Goal: Task Accomplishment & Management: Manage account settings

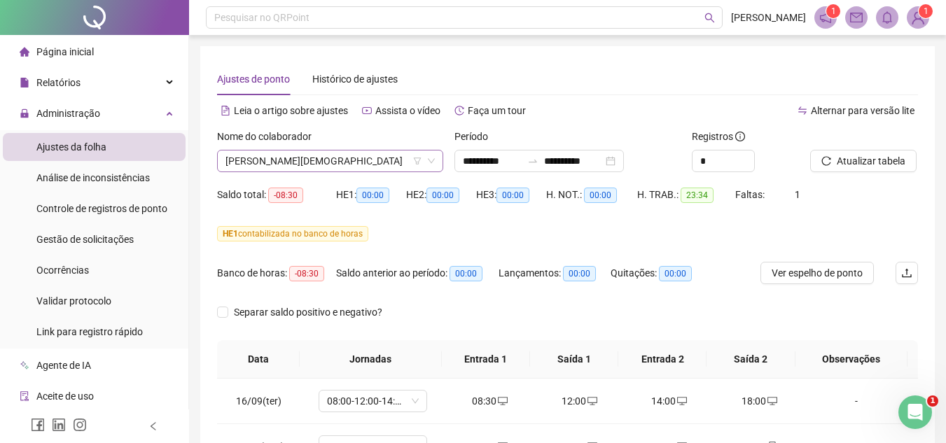
click at [294, 164] on span "[PERSON_NAME][DEMOGRAPHIC_DATA]" at bounding box center [330, 161] width 209 height 21
click at [863, 160] on span "Atualizar tabela" at bounding box center [871, 160] width 69 height 15
click at [277, 163] on span "[PERSON_NAME][DEMOGRAPHIC_DATA]" at bounding box center [330, 161] width 209 height 21
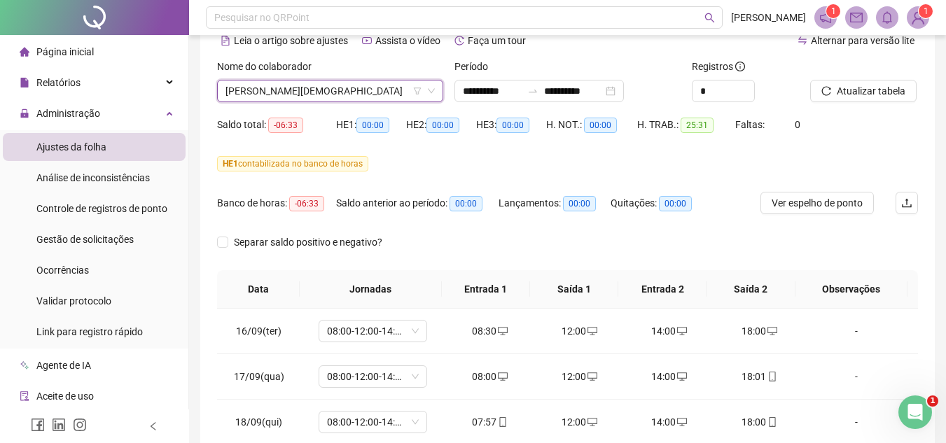
scroll to position [195, 0]
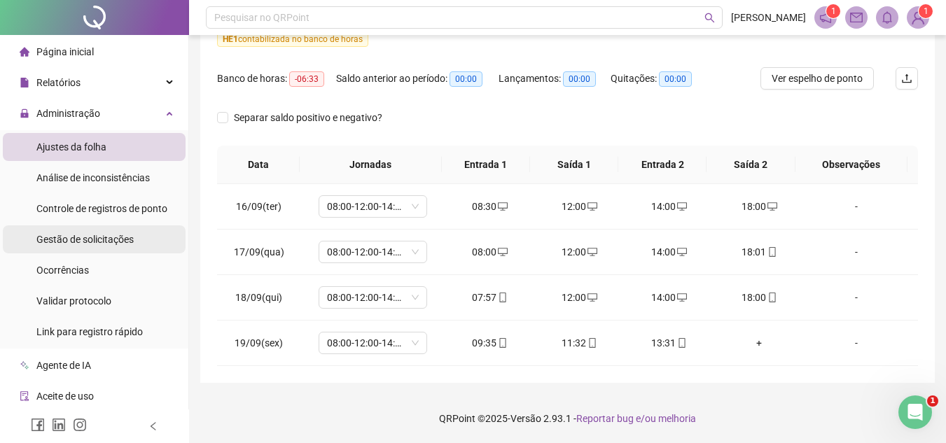
click at [110, 253] on div "Gestão de solicitações" at bounding box center [84, 240] width 97 height 28
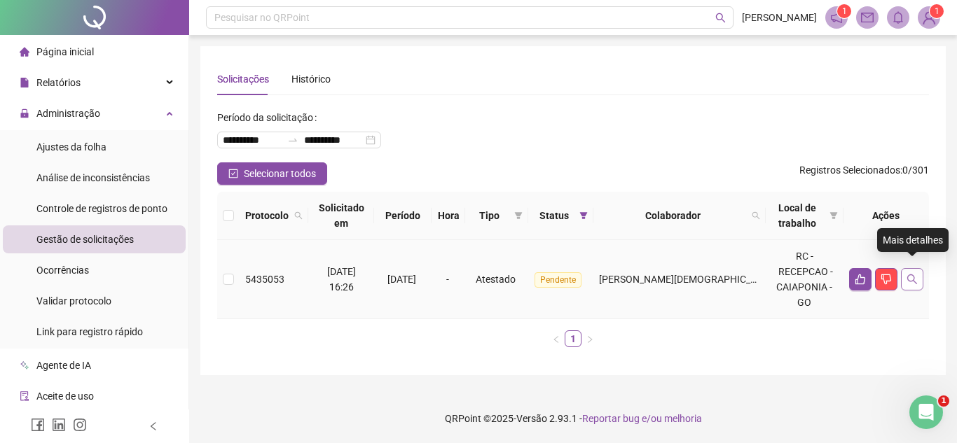
click at [915, 274] on icon "search" at bounding box center [912, 279] width 11 height 11
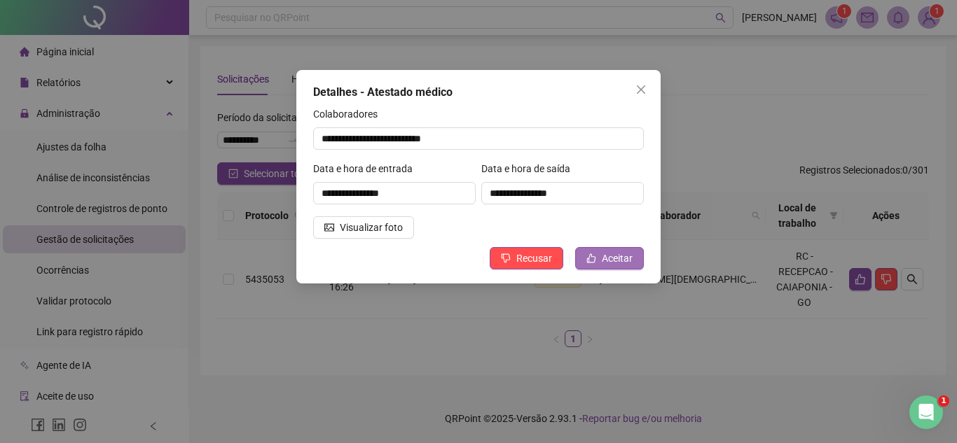
click at [619, 261] on span "Aceitar" at bounding box center [617, 258] width 31 height 15
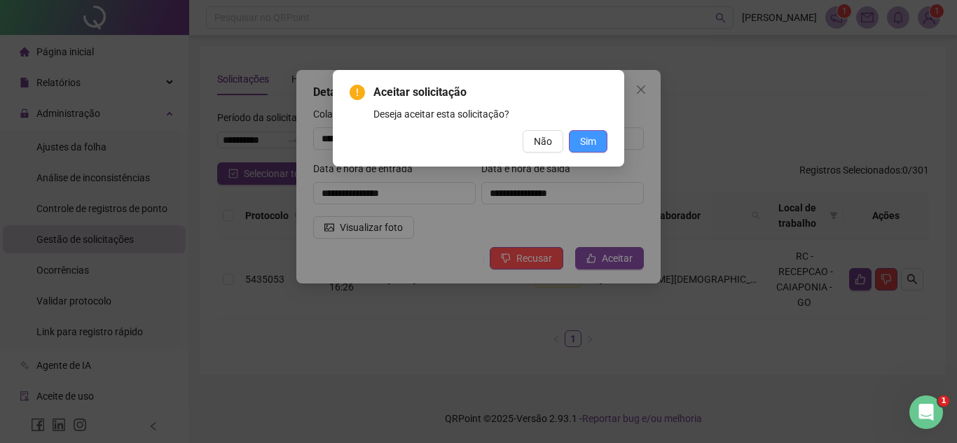
click at [602, 137] on button "Sim" at bounding box center [588, 141] width 39 height 22
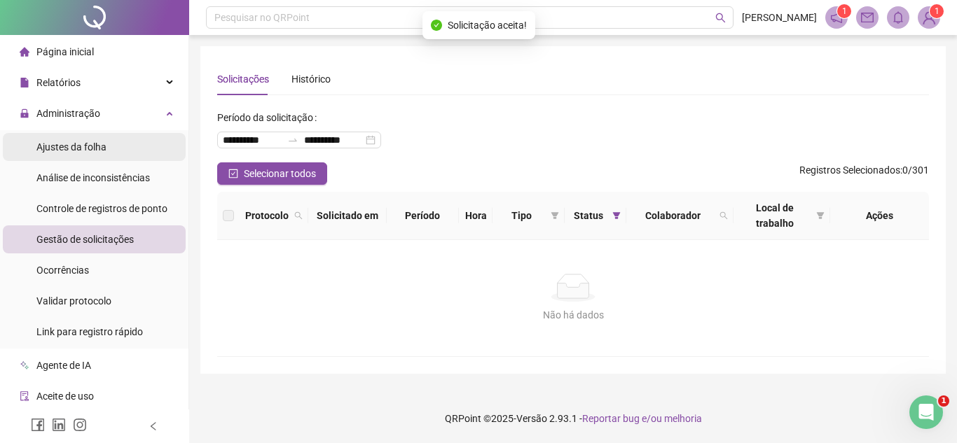
click at [83, 146] on span "Ajustes da folha" at bounding box center [71, 147] width 70 height 11
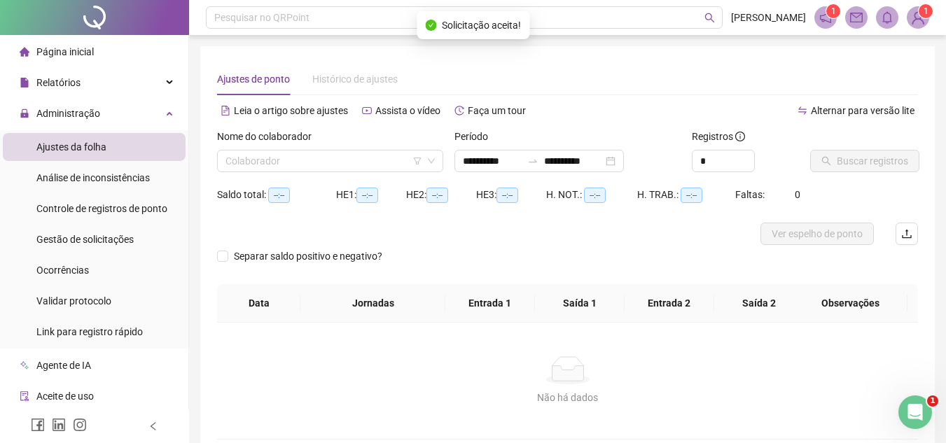
type input "**********"
click at [302, 168] on input "search" at bounding box center [324, 161] width 197 height 21
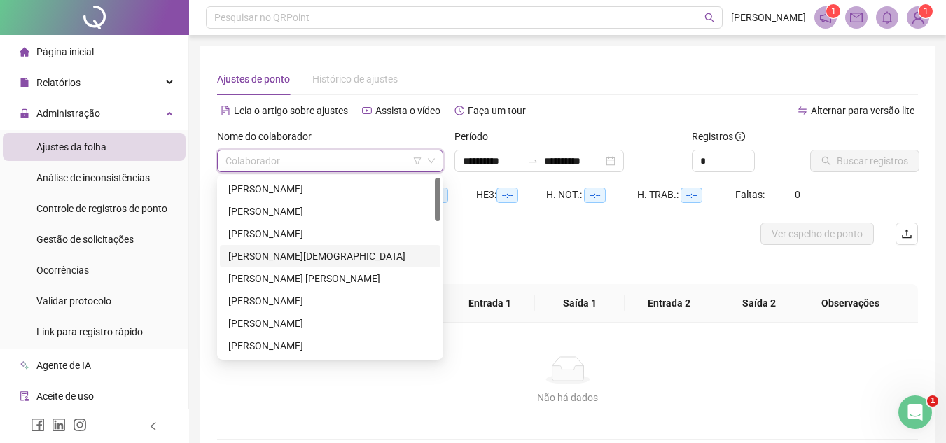
click at [256, 254] on div "[PERSON_NAME][DEMOGRAPHIC_DATA]" at bounding box center [330, 256] width 204 height 15
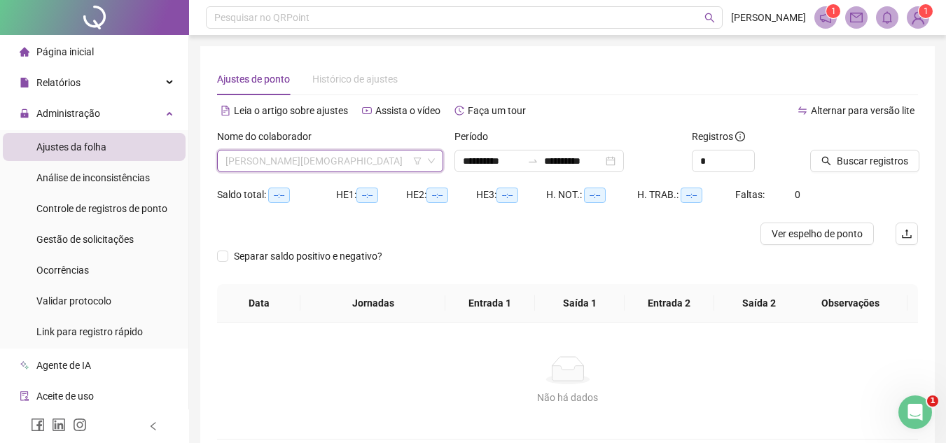
drag, startPoint x: 322, startPoint y: 163, endPoint x: 315, endPoint y: 174, distance: 13.6
click at [322, 163] on span "[PERSON_NAME][DEMOGRAPHIC_DATA]" at bounding box center [330, 161] width 209 height 21
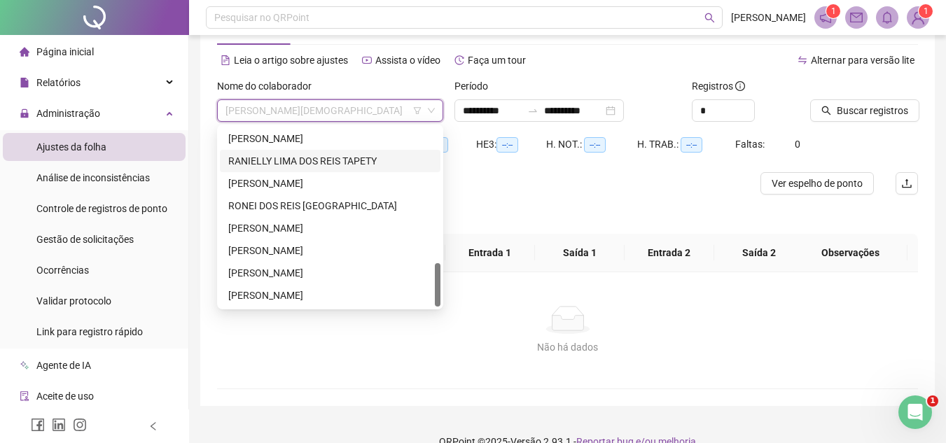
scroll to position [74, 0]
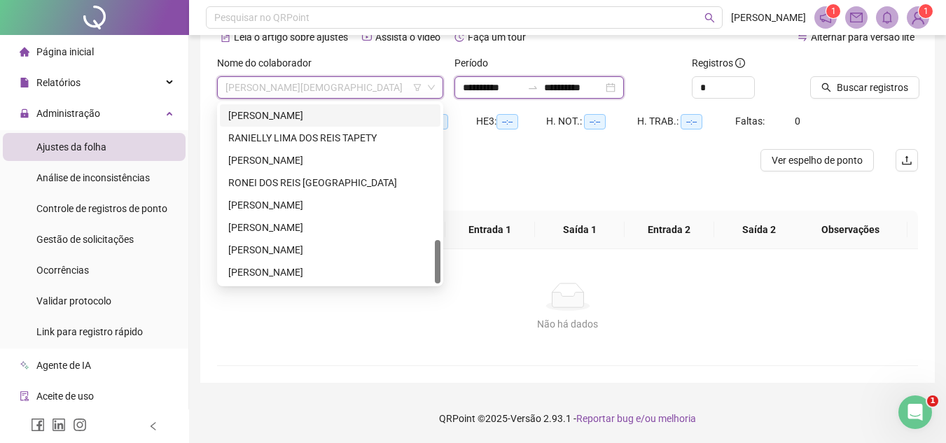
click at [477, 84] on input "**********" at bounding box center [492, 87] width 59 height 15
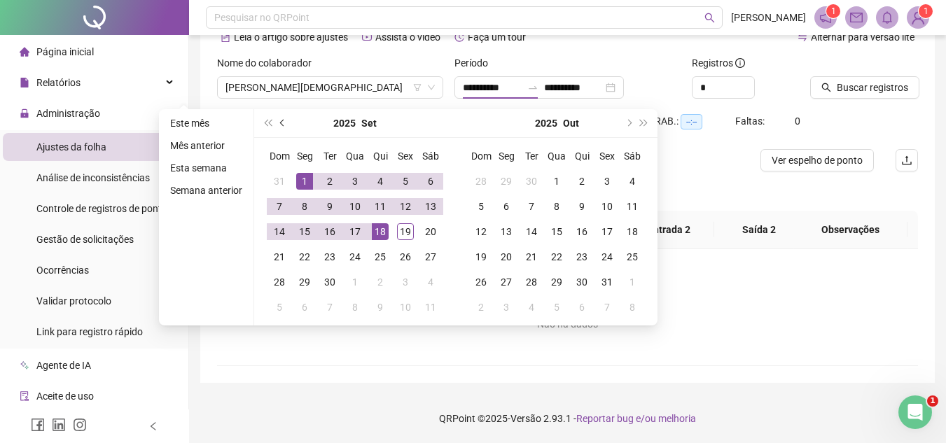
click at [284, 119] on button "prev-year" at bounding box center [282, 123] width 15 height 28
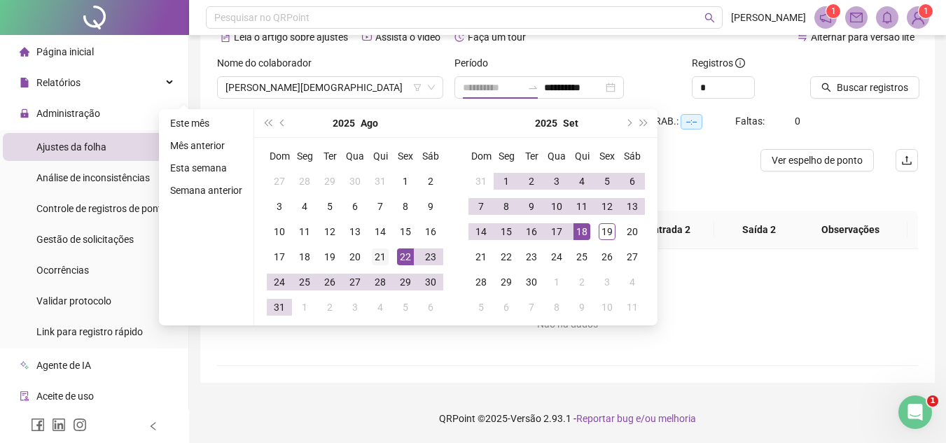
type input "**********"
click at [383, 258] on div "21" at bounding box center [380, 257] width 17 height 17
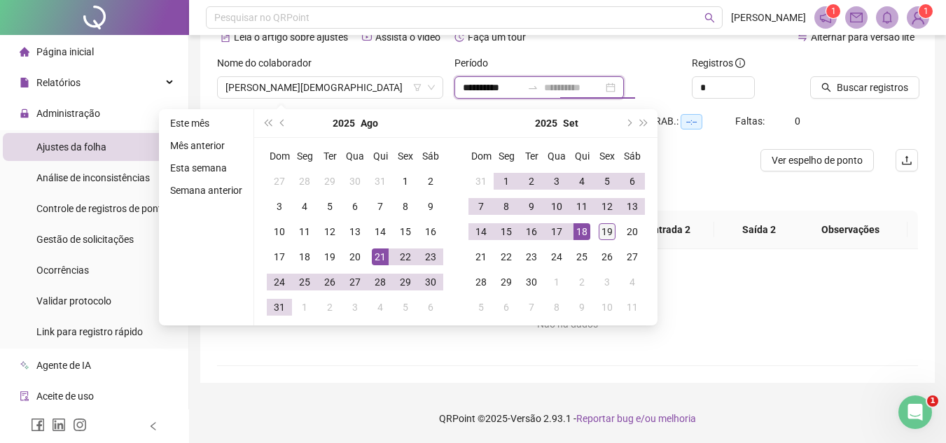
type input "**********"
click at [604, 233] on div "19" at bounding box center [607, 231] width 17 height 17
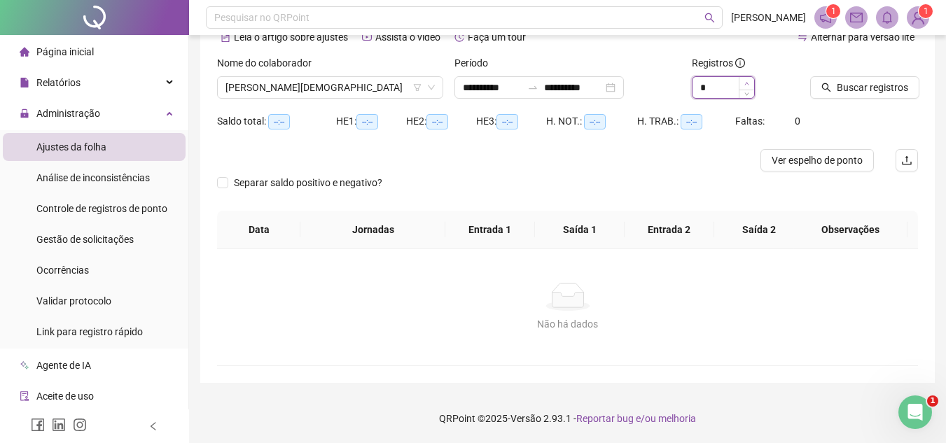
type input "*"
click at [750, 83] on span "Increase Value" at bounding box center [746, 83] width 15 height 13
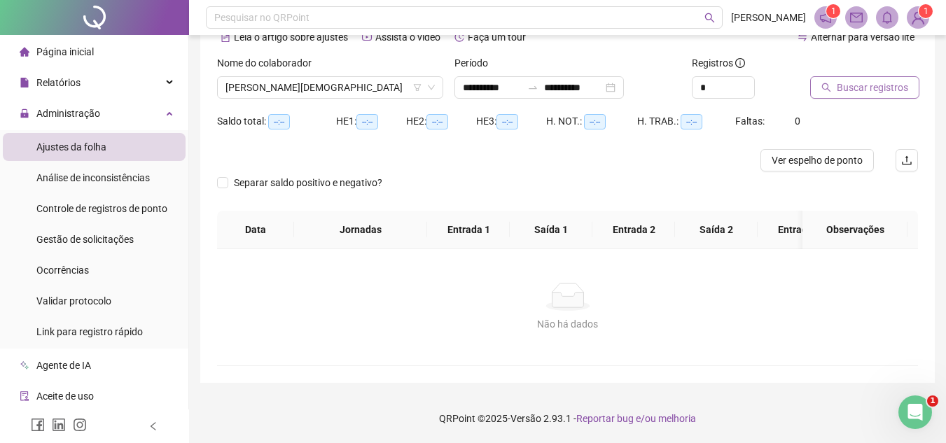
click at [848, 87] on span "Buscar registros" at bounding box center [872, 87] width 71 height 15
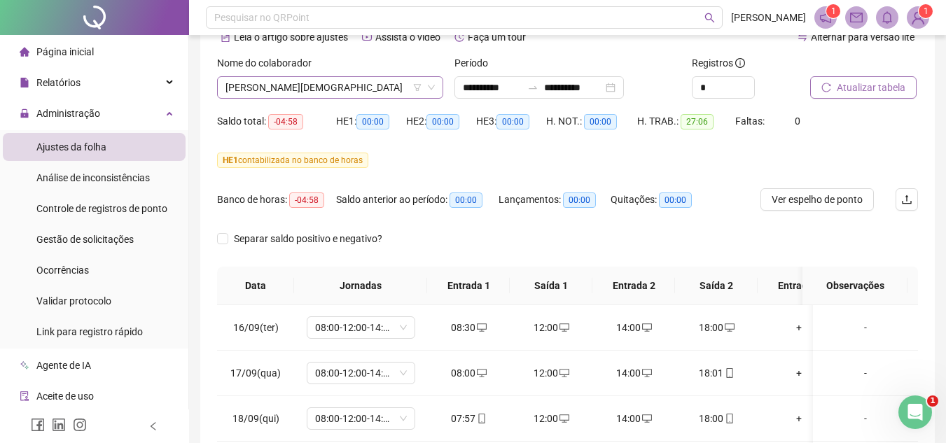
click at [361, 85] on span "[PERSON_NAME][DEMOGRAPHIC_DATA]" at bounding box center [330, 87] width 209 height 21
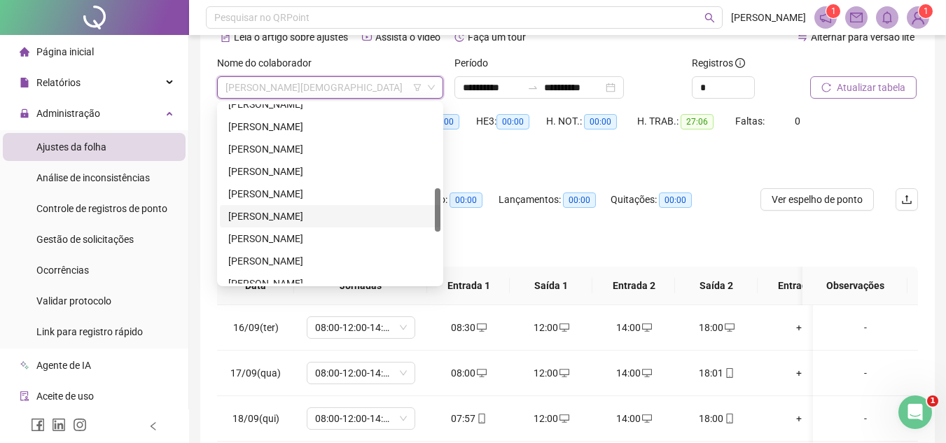
scroll to position [558, 0]
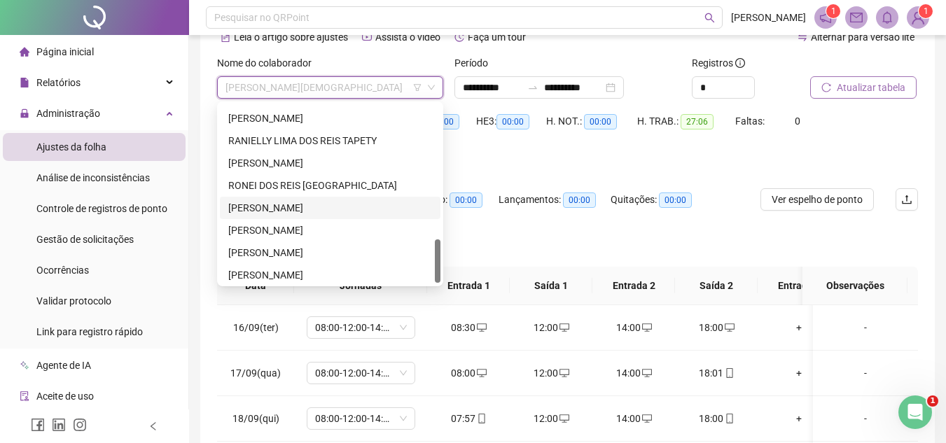
click at [276, 200] on div "[PERSON_NAME]" at bounding box center [330, 208] width 221 height 22
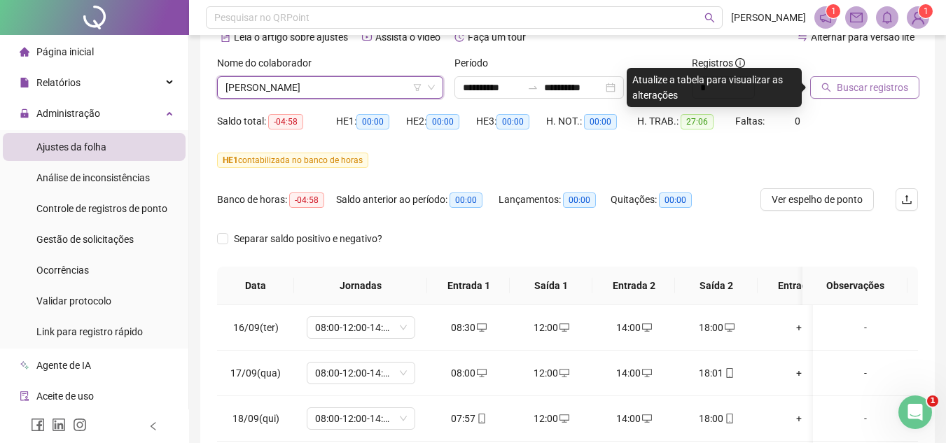
click at [838, 85] on span "Buscar registros" at bounding box center [872, 87] width 71 height 15
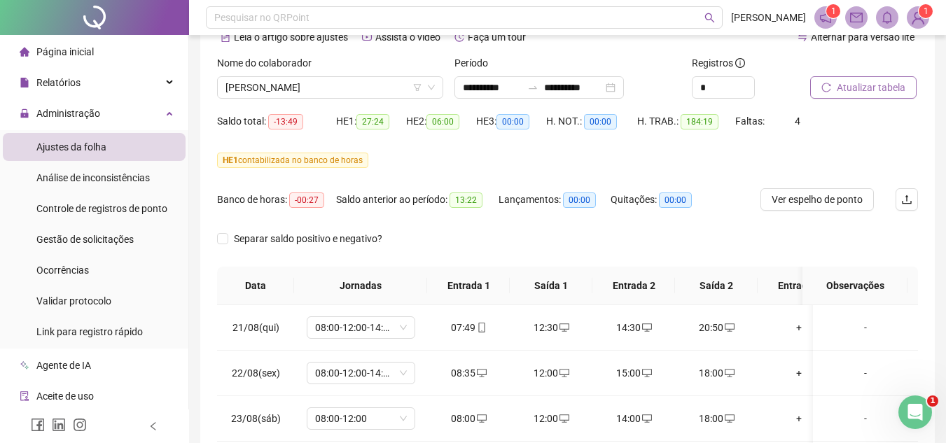
click at [785, 214] on div "Ver espelho de ponto" at bounding box center [819, 207] width 117 height 39
click at [783, 204] on span "Ver espelho de ponto" at bounding box center [817, 199] width 91 height 15
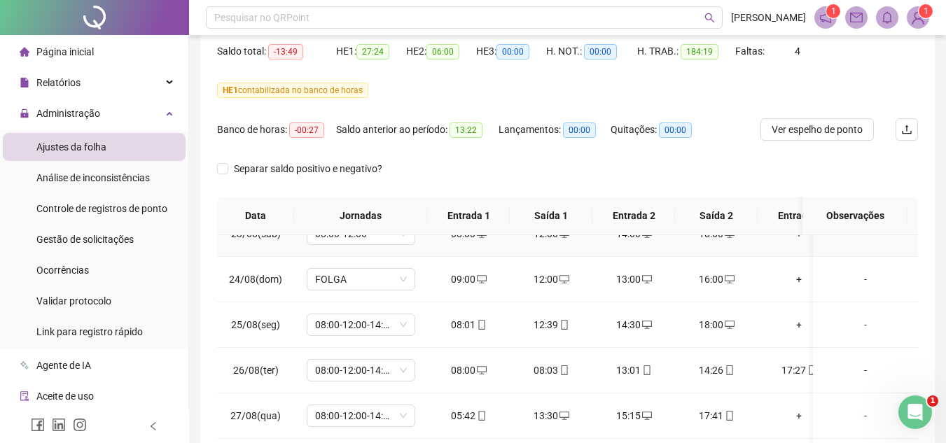
scroll to position [140, 0]
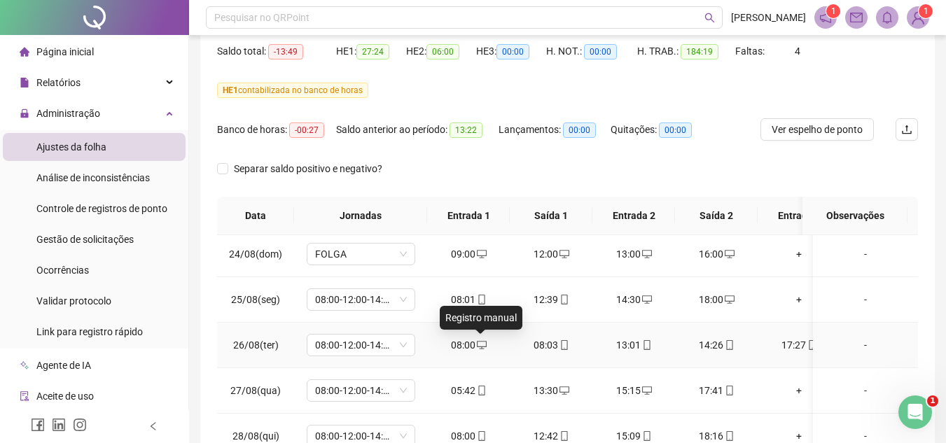
click at [478, 344] on icon "desktop" at bounding box center [482, 345] width 10 height 10
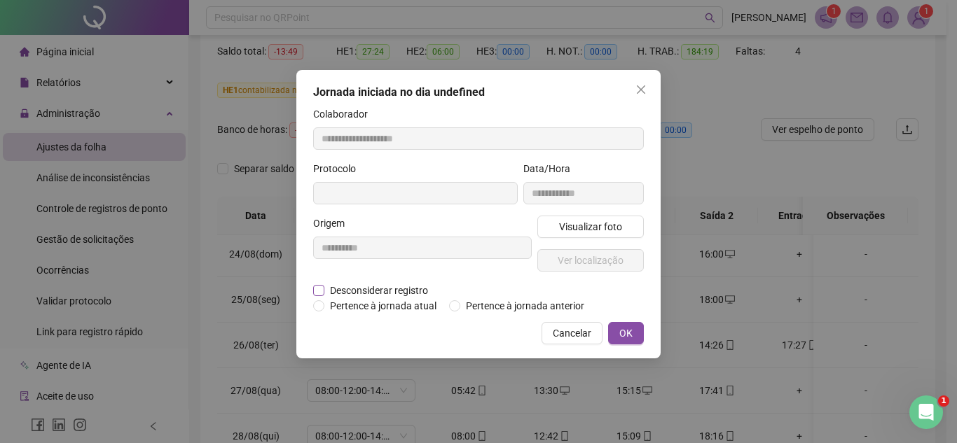
click at [387, 288] on span "Desconsiderar registro" at bounding box center [378, 290] width 109 height 15
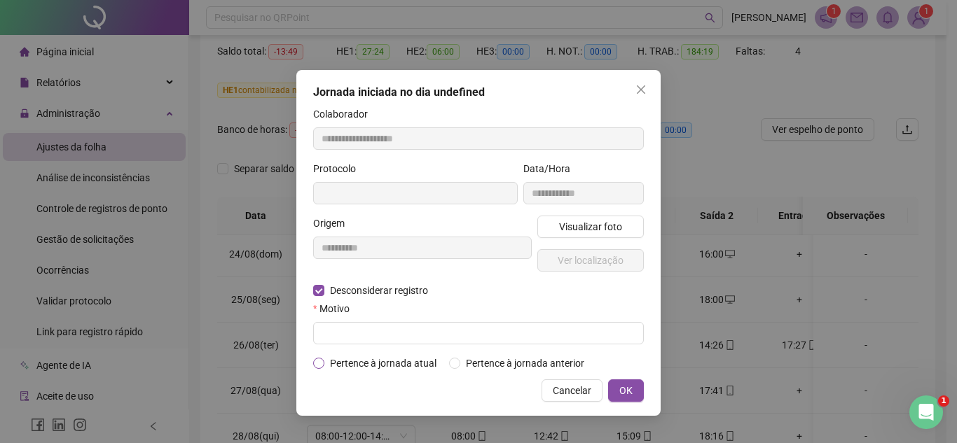
type input "**********"
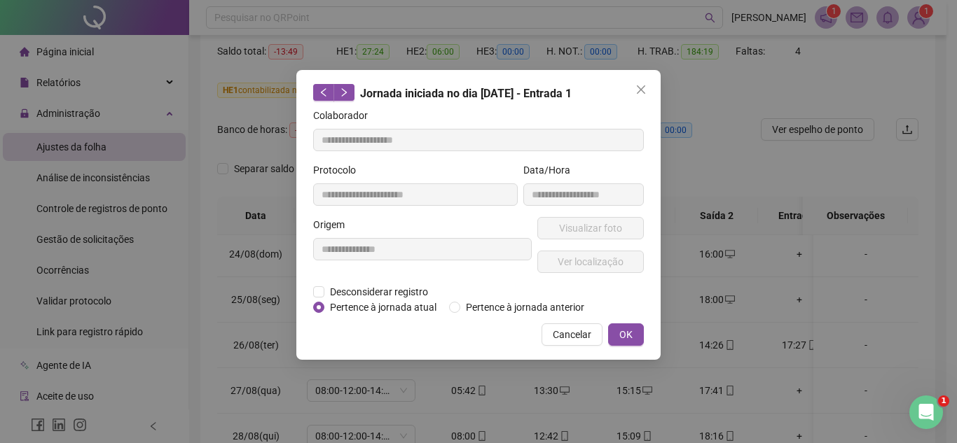
click at [350, 334] on div "Cancelar OK" at bounding box center [478, 335] width 331 height 22
click at [341, 292] on span "Desconsiderar registro" at bounding box center [378, 291] width 109 height 15
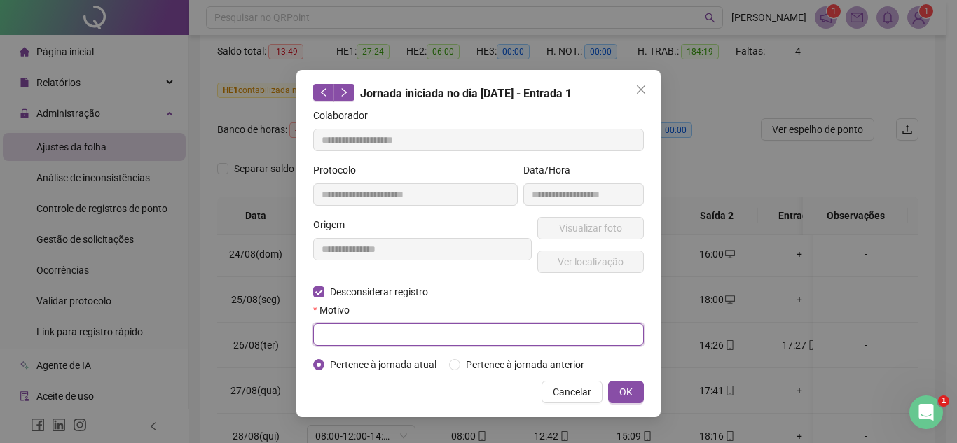
click at [343, 329] on input "text" at bounding box center [478, 335] width 331 height 22
click at [319, 330] on input "******" at bounding box center [478, 335] width 331 height 22
drag, startPoint x: 350, startPoint y: 337, endPoint x: 316, endPoint y: 338, distance: 34.3
click at [316, 338] on input "******" at bounding box center [478, 335] width 331 height 22
type input "******"
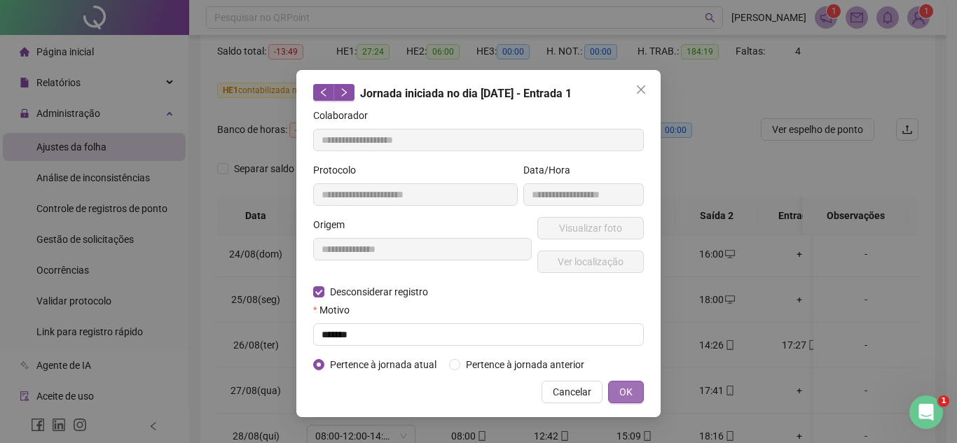
click at [633, 390] on button "OK" at bounding box center [626, 392] width 36 height 22
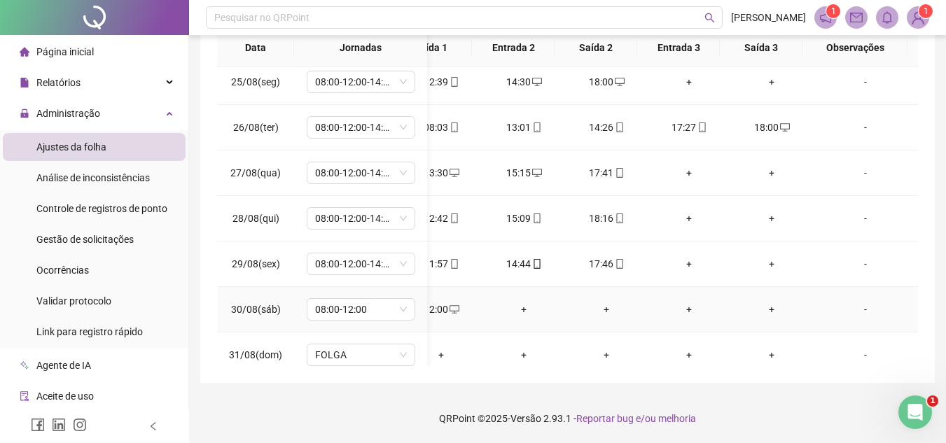
scroll to position [167, 120]
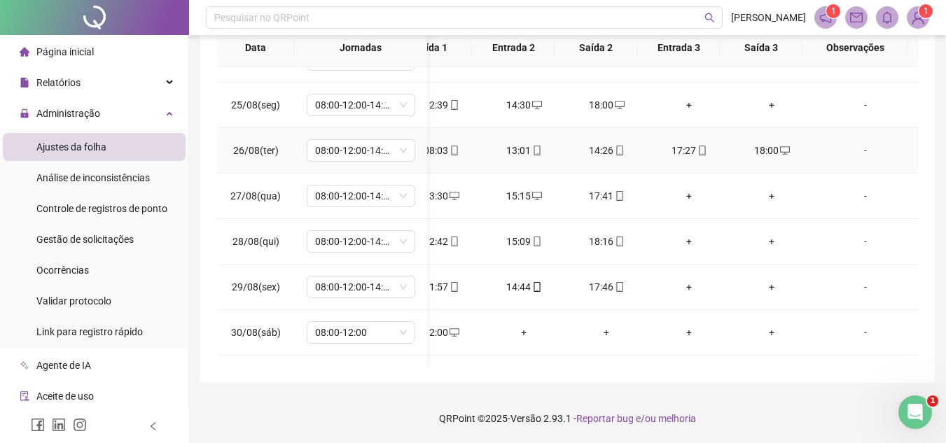
click at [689, 139] on td "17:27" at bounding box center [689, 151] width 83 height 46
click at [684, 151] on div "17:27" at bounding box center [689, 150] width 60 height 15
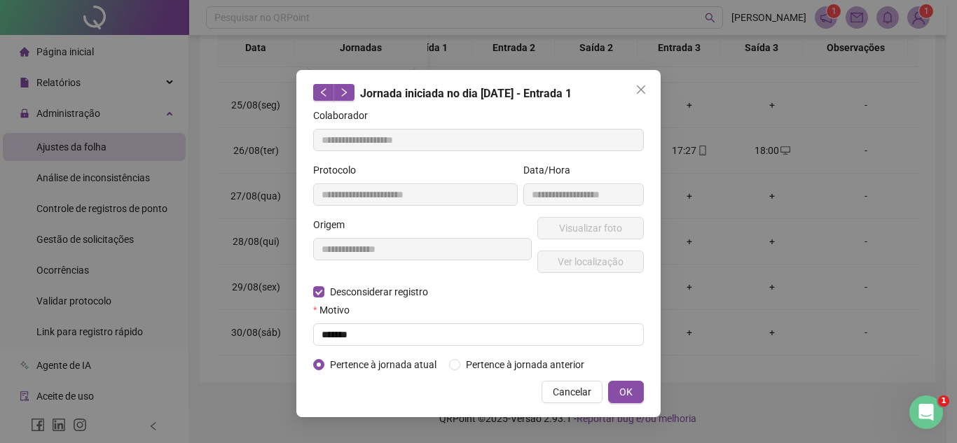
type input "**********"
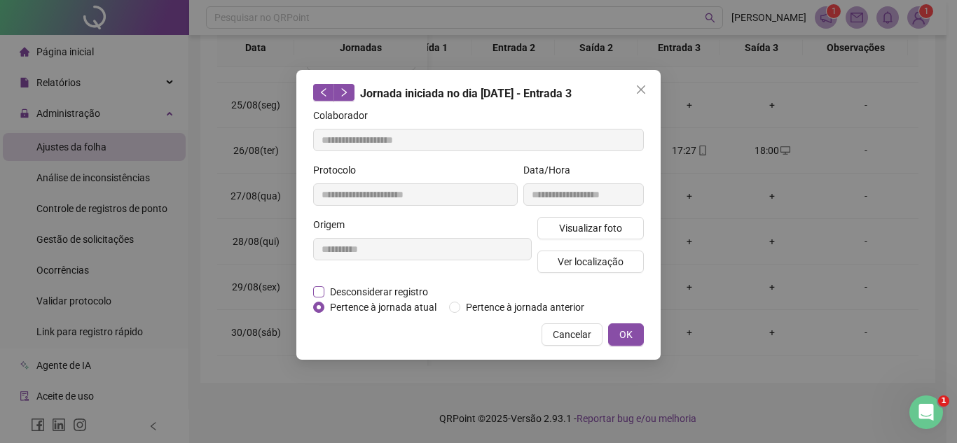
click at [341, 293] on span "Desconsiderar registro" at bounding box center [378, 291] width 109 height 15
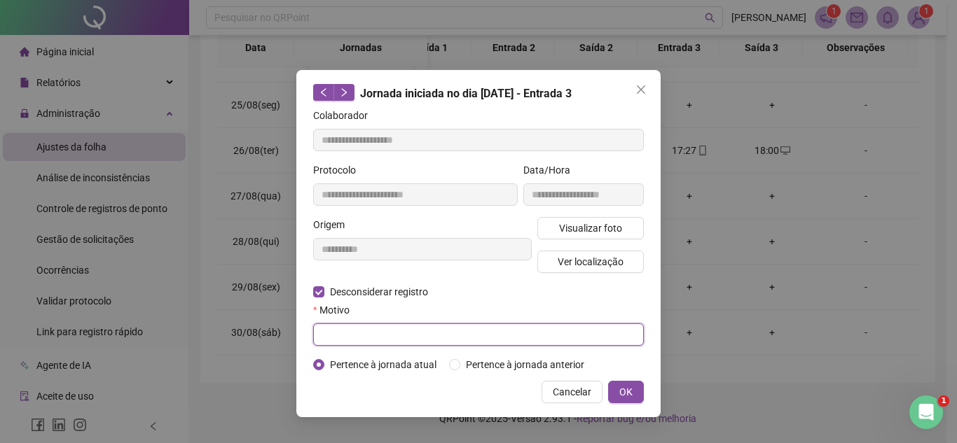
click at [340, 332] on input "text" at bounding box center [478, 335] width 331 height 22
type input "**********"
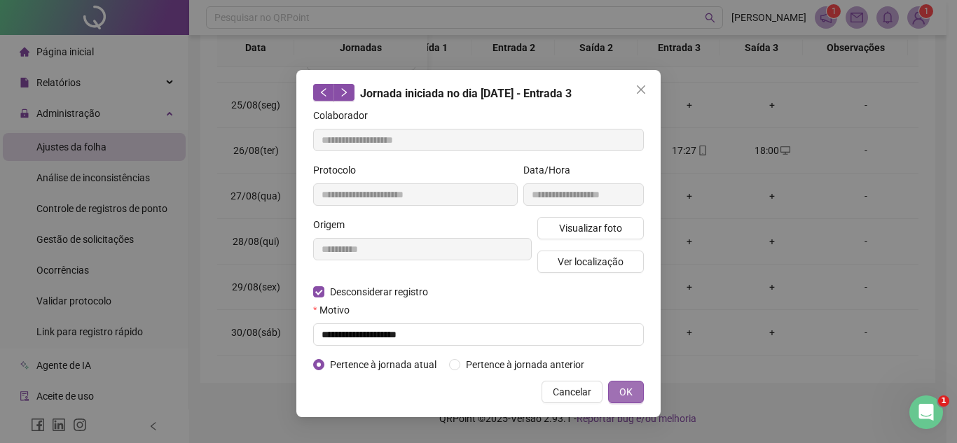
click at [625, 389] on span "OK" at bounding box center [625, 392] width 13 height 15
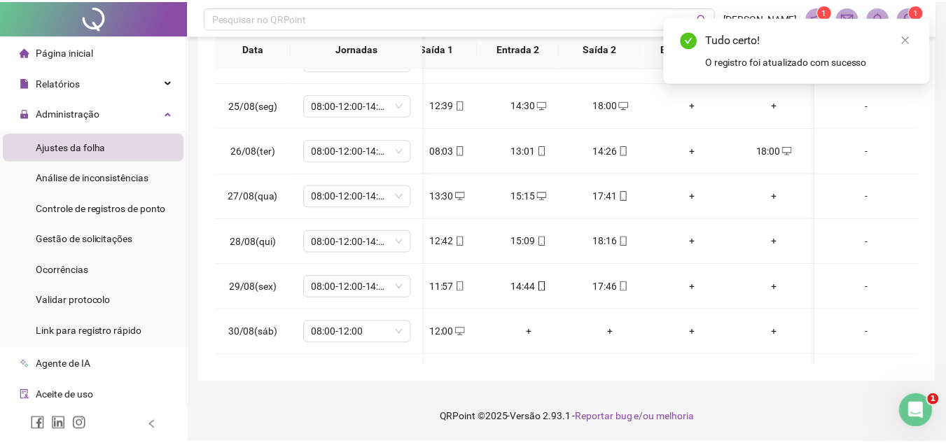
scroll to position [167, 110]
